Goal: Find specific page/section: Find specific page/section

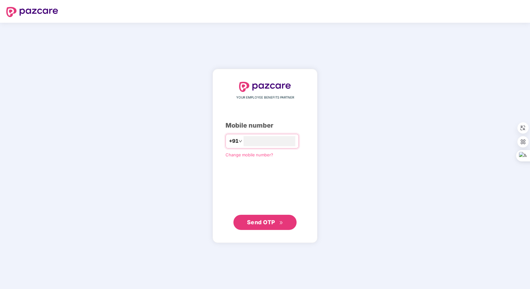
type input "**********"
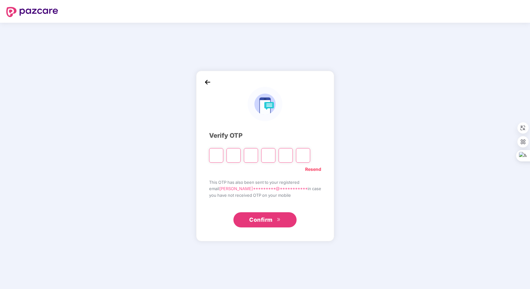
type input "*"
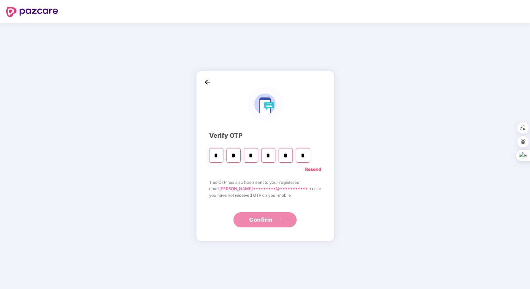
type input "*"
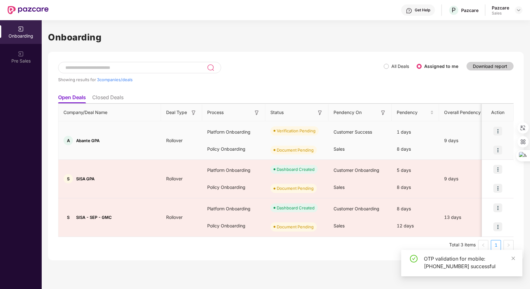
click at [501, 135] on img at bounding box center [498, 131] width 9 height 9
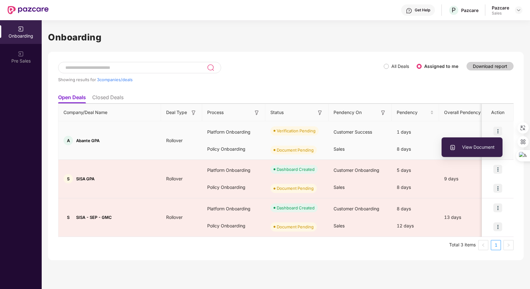
click at [485, 149] on span "View Document" at bounding box center [472, 147] width 45 height 7
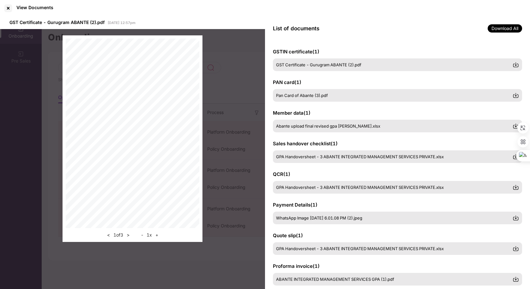
click at [258, 162] on div "< 1 of 3 > - 1 x +" at bounding box center [132, 138] width 265 height 219
click at [249, 213] on div "< 1 of 3 > - 1 x +" at bounding box center [132, 138] width 265 height 219
click at [7, 6] on div at bounding box center [8, 8] width 10 height 10
